Goal: Navigation & Orientation: Find specific page/section

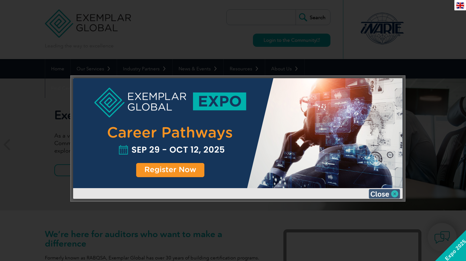
click at [383, 193] on img at bounding box center [384, 193] width 31 height 9
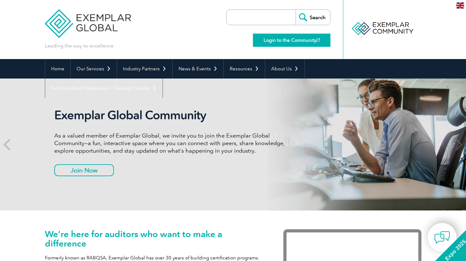
click at [307, 41] on link "Login to the Community" at bounding box center [292, 40] width 78 height 13
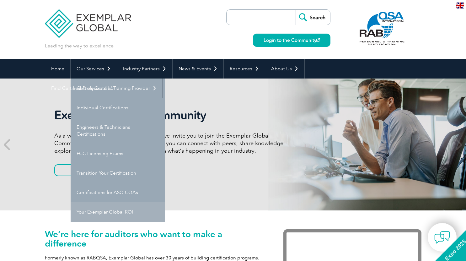
click at [117, 211] on link "Your Exemplar Global ROI" at bounding box center [118, 211] width 94 height 19
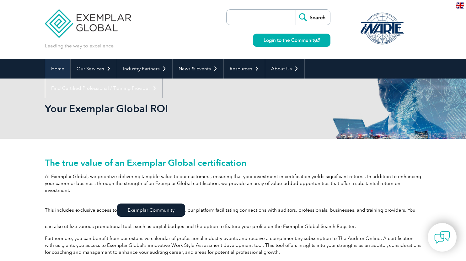
click at [58, 68] on link "Home" at bounding box center [57, 68] width 25 height 19
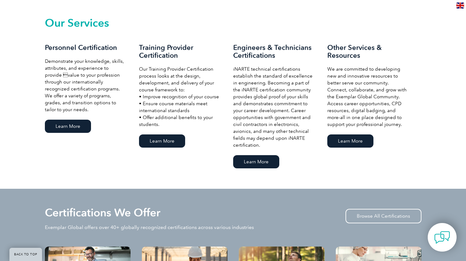
scroll to position [429, 0]
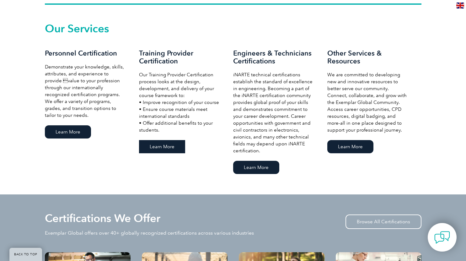
click at [166, 147] on link "Learn More" at bounding box center [162, 146] width 46 height 13
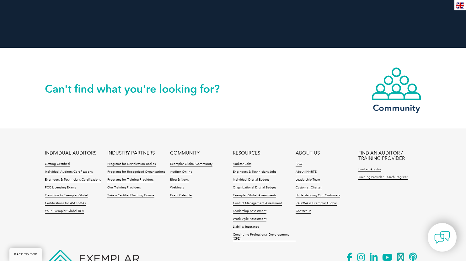
scroll to position [1250, 0]
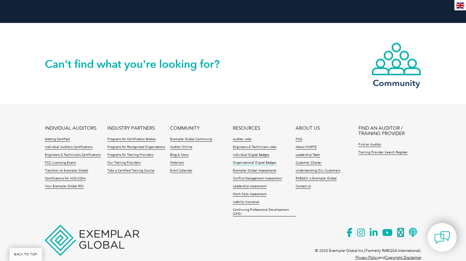
click at [263, 161] on link "Organizational Digital Badges" at bounding box center [254, 163] width 43 height 4
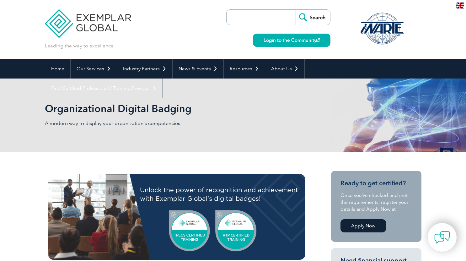
click at [263, 150] on div "Organizational Digital Badging A modern way to display your organization's comp…" at bounding box center [233, 115] width 377 height 73
click at [296, 39] on link "Login to the Community" at bounding box center [292, 40] width 78 height 13
